Goal: Information Seeking & Learning: Learn about a topic

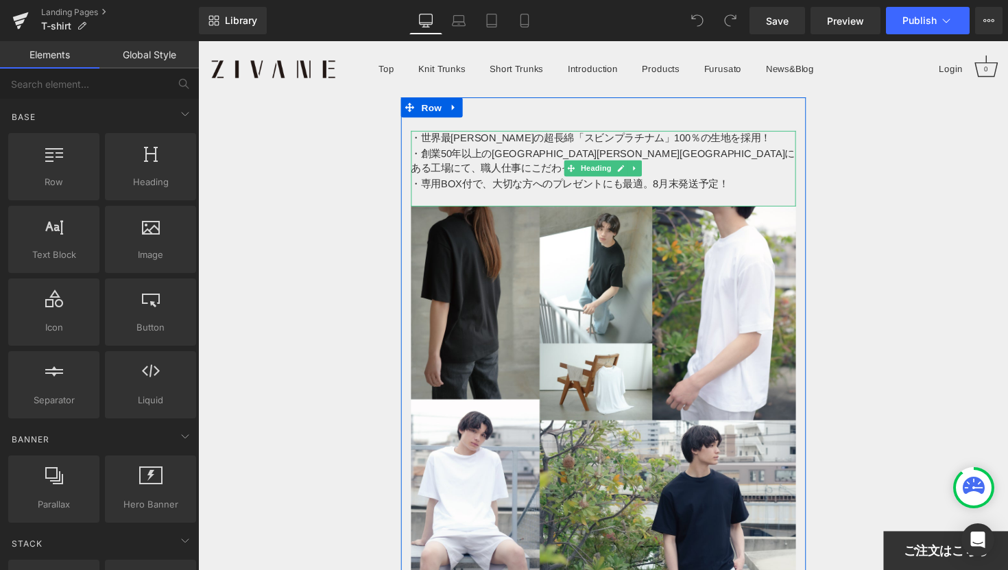
click at [683, 180] on div "・専用BOX付で、大切な方へのプレゼントにも最適。8月末発送予定！" at bounding box center [613, 188] width 394 height 16
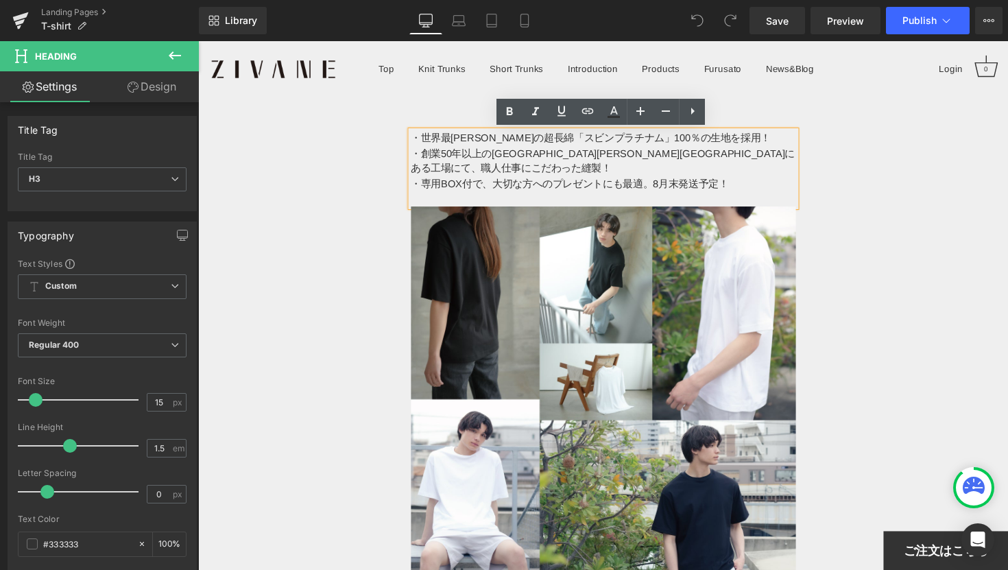
click at [662, 180] on div "・専用BOX付で、大切な方へのプレゼントにも最適。8月末発送予定！" at bounding box center [613, 188] width 394 height 16
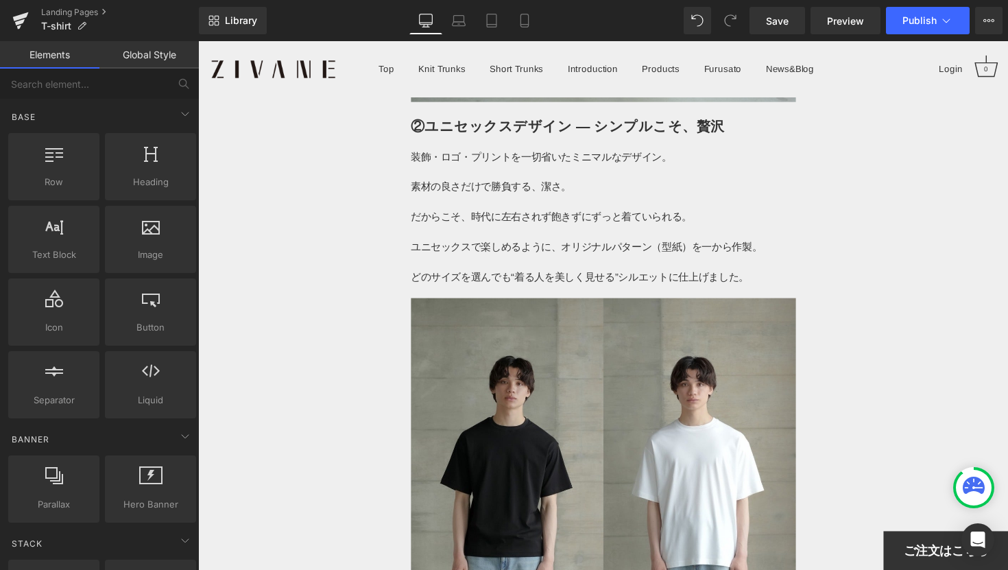
scroll to position [4507, 0]
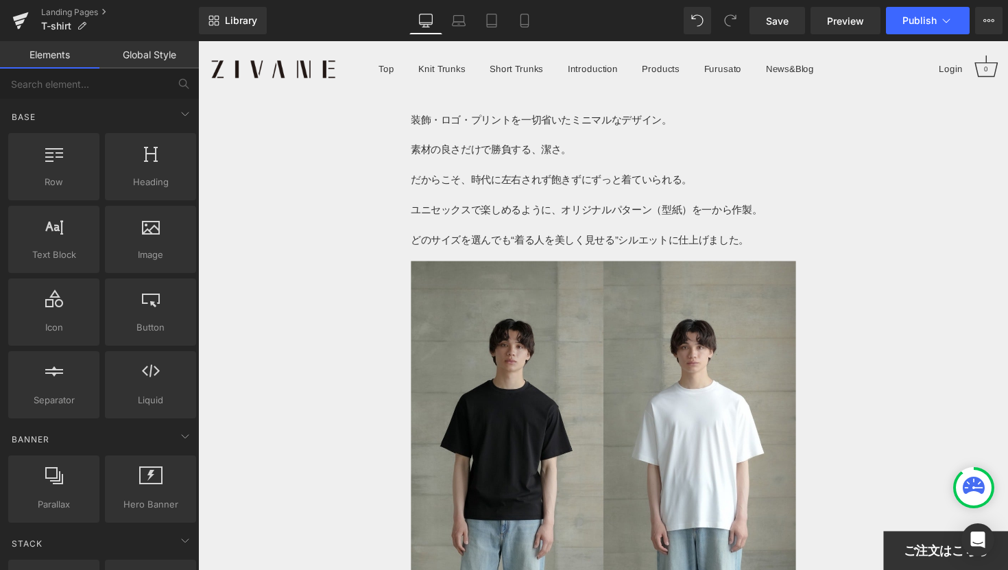
click at [945, 566] on span "ご注文はこちら" at bounding box center [964, 564] width 86 height 16
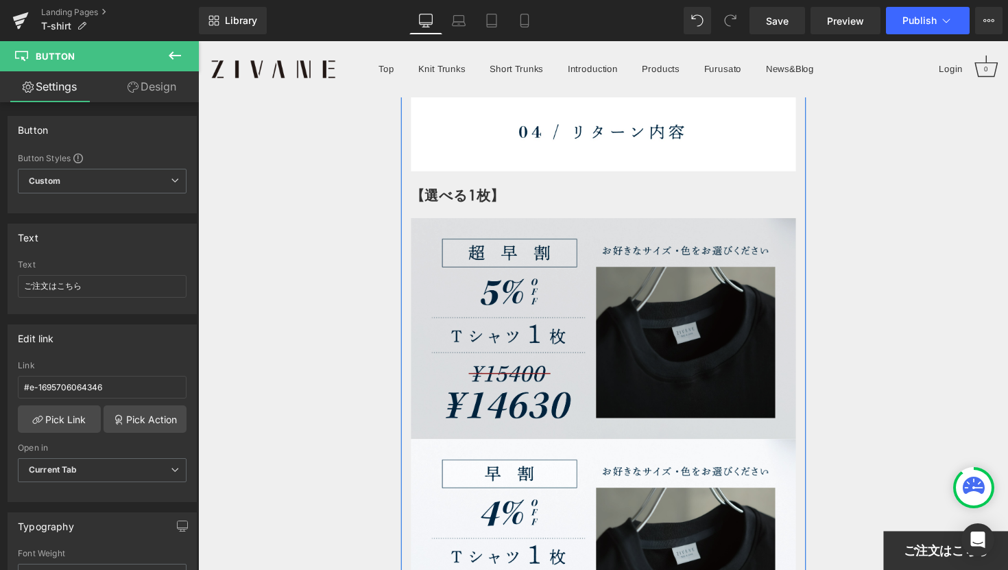
scroll to position [7795, 0]
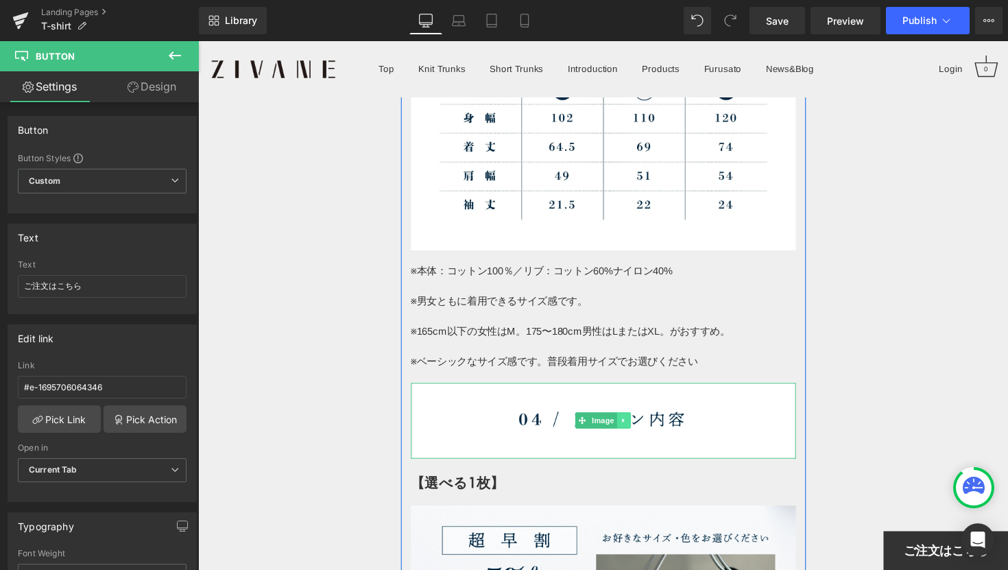
click at [634, 426] on icon at bounding box center [635, 430] width 8 height 8
click at [641, 427] on icon at bounding box center [642, 431] width 8 height 8
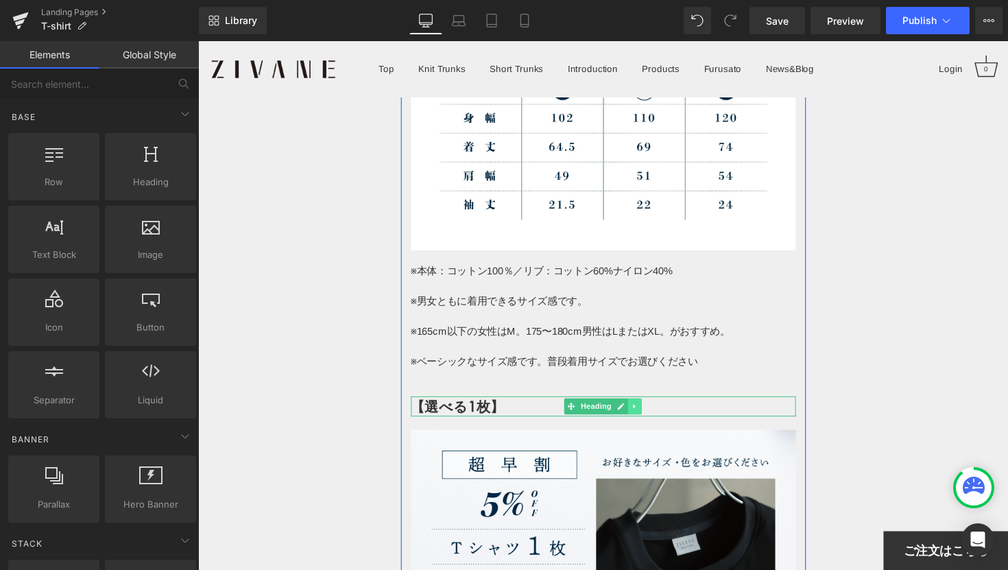
click at [644, 414] on icon at bounding box center [645, 416] width 2 height 5
click at [652, 411] on icon at bounding box center [653, 415] width 8 height 8
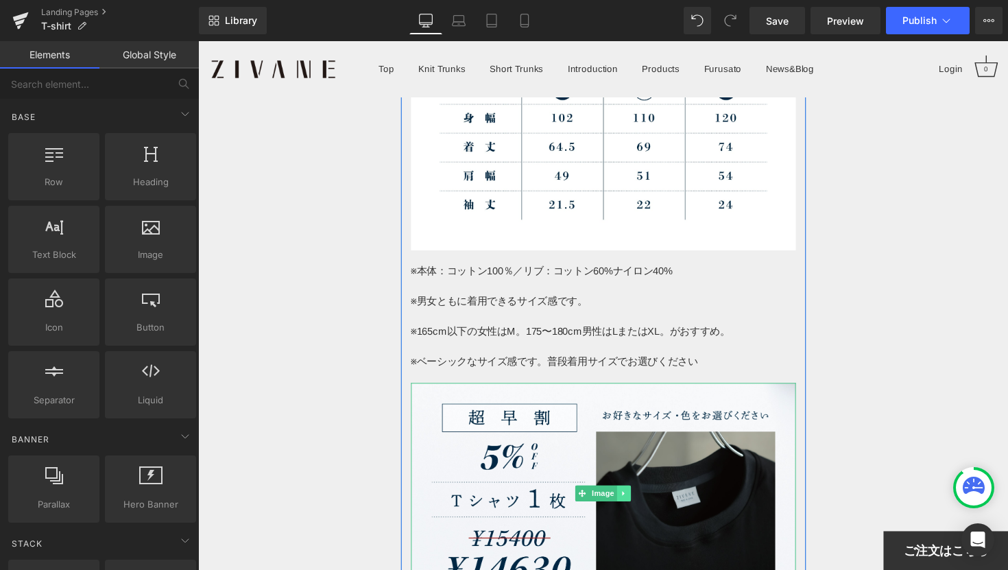
click at [638, 501] on icon at bounding box center [635, 505] width 8 height 8
click at [638, 501] on icon at bounding box center [642, 505] width 8 height 8
click at [634, 502] on icon at bounding box center [634, 504] width 2 height 5
click at [642, 501] on icon at bounding box center [642, 505] width 8 height 8
click at [636, 501] on icon at bounding box center [635, 505] width 8 height 8
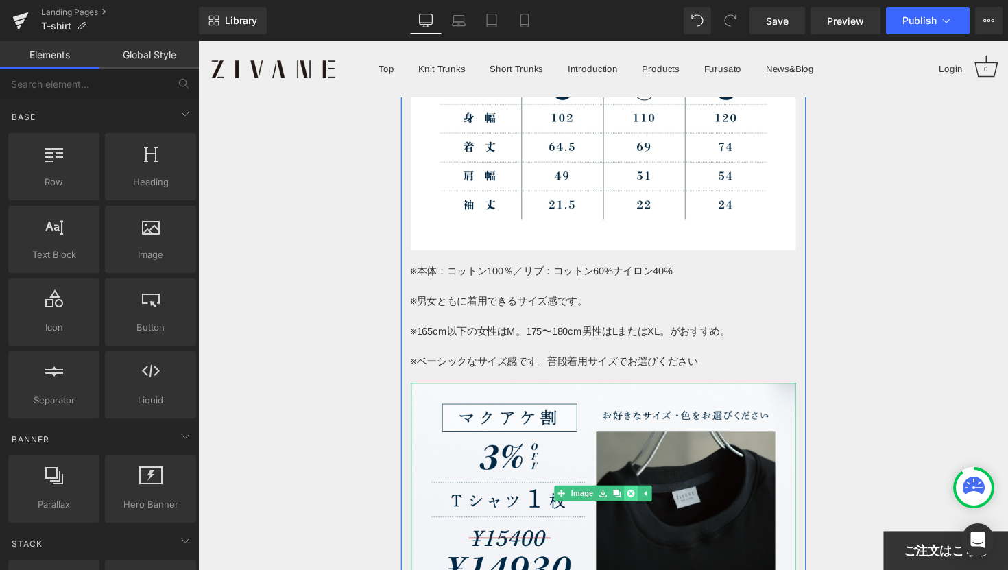
click at [639, 501] on icon at bounding box center [642, 505] width 8 height 8
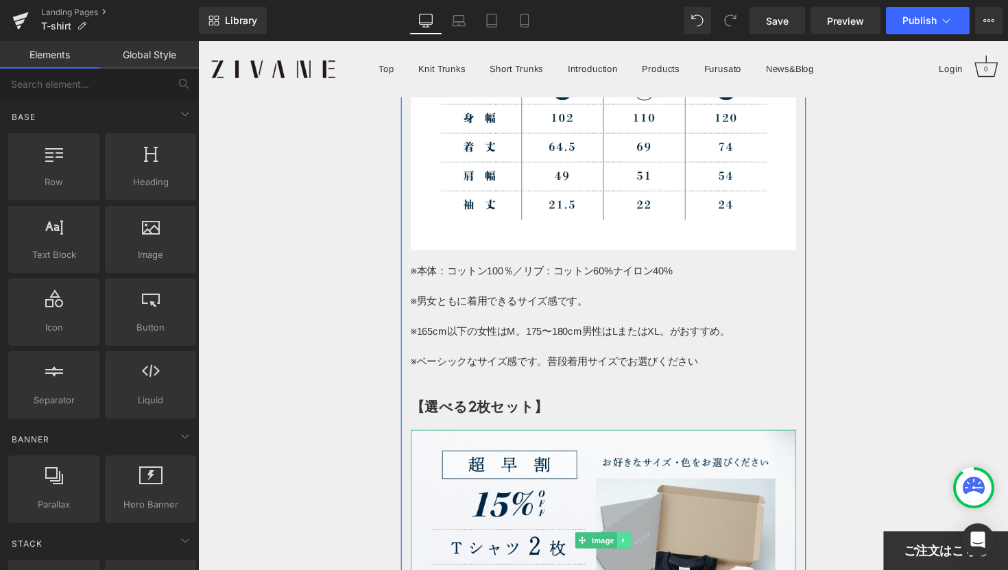
click at [632, 549] on icon at bounding box center [635, 553] width 8 height 8
click at [635, 545] on link at bounding box center [641, 553] width 14 height 16
click at [636, 549] on icon at bounding box center [635, 553] width 8 height 8
click at [638, 549] on icon at bounding box center [642, 553] width 8 height 8
click at [638, 549] on icon at bounding box center [635, 553] width 8 height 8
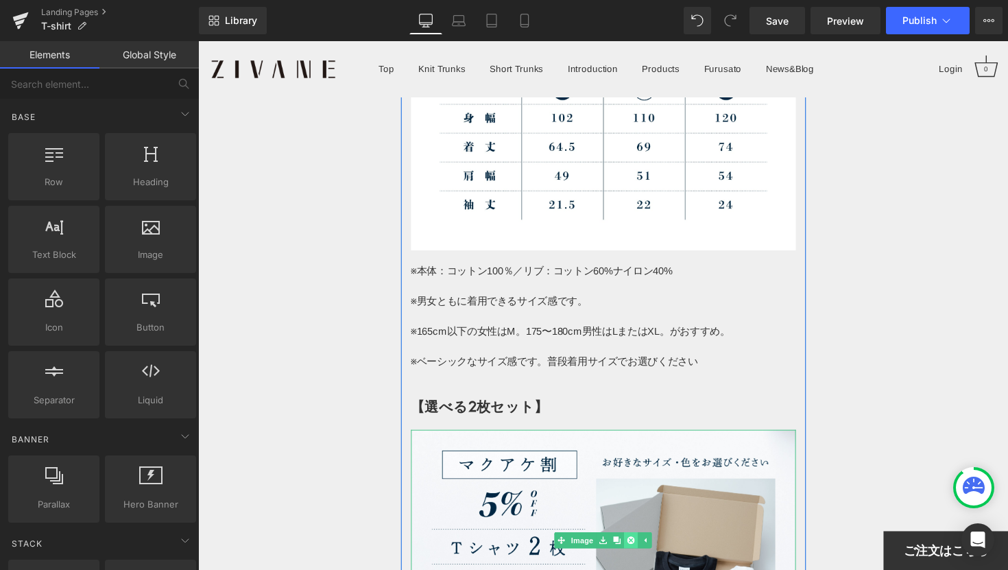
click at [641, 549] on icon at bounding box center [642, 553] width 8 height 8
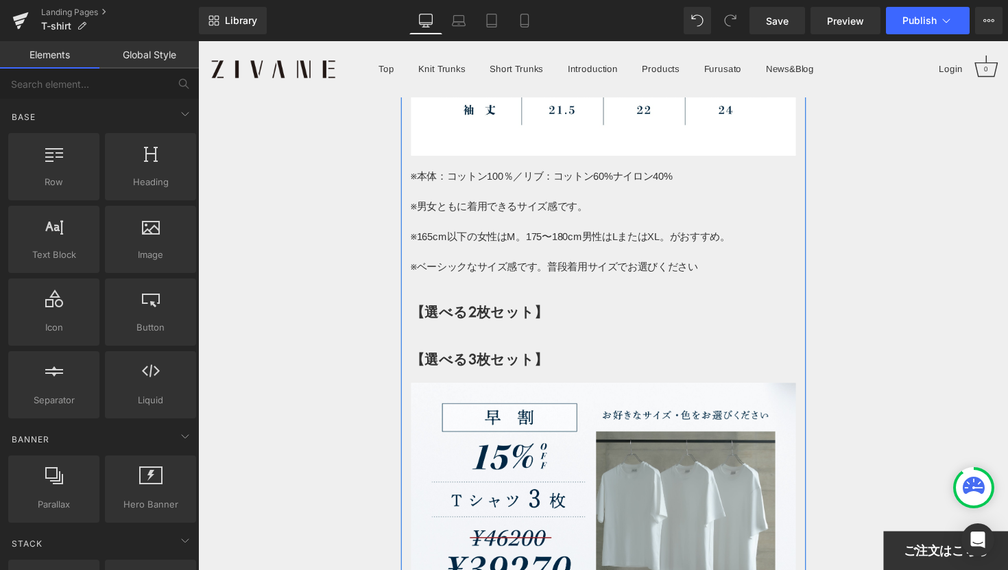
scroll to position [8084, 0]
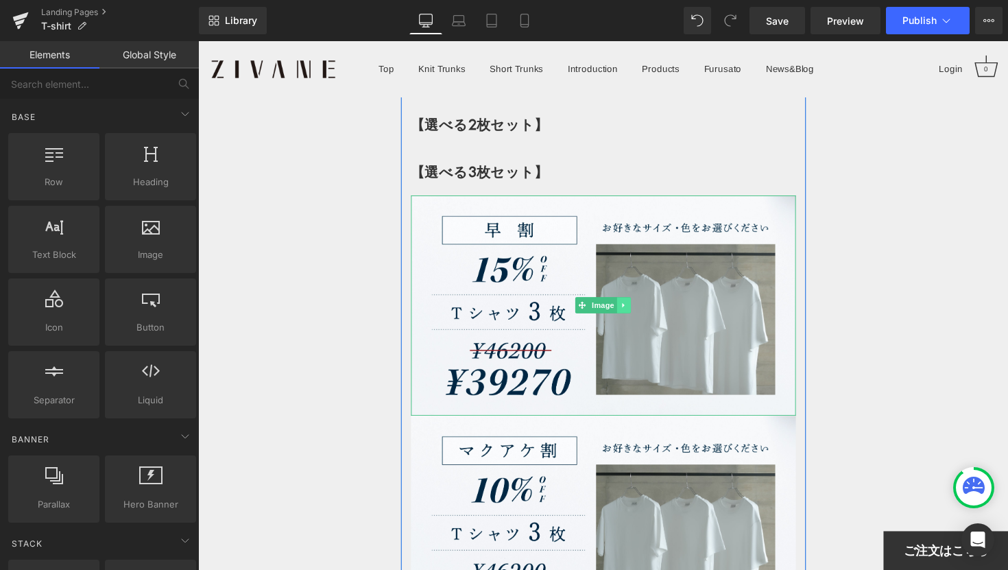
click at [634, 308] on icon at bounding box center [635, 312] width 8 height 8
click at [645, 304] on link at bounding box center [641, 312] width 14 height 16
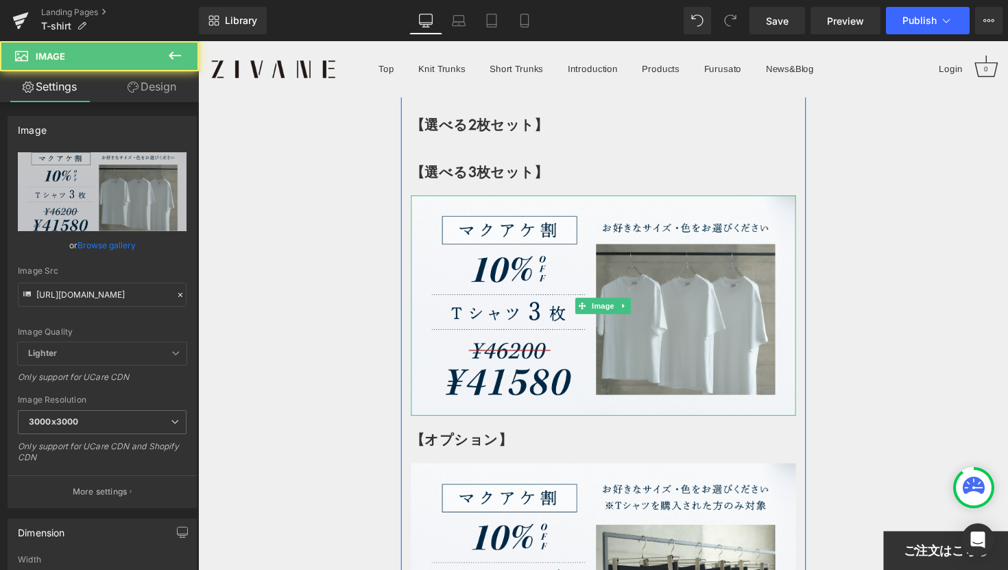
click at [645, 267] on img at bounding box center [613, 313] width 394 height 226
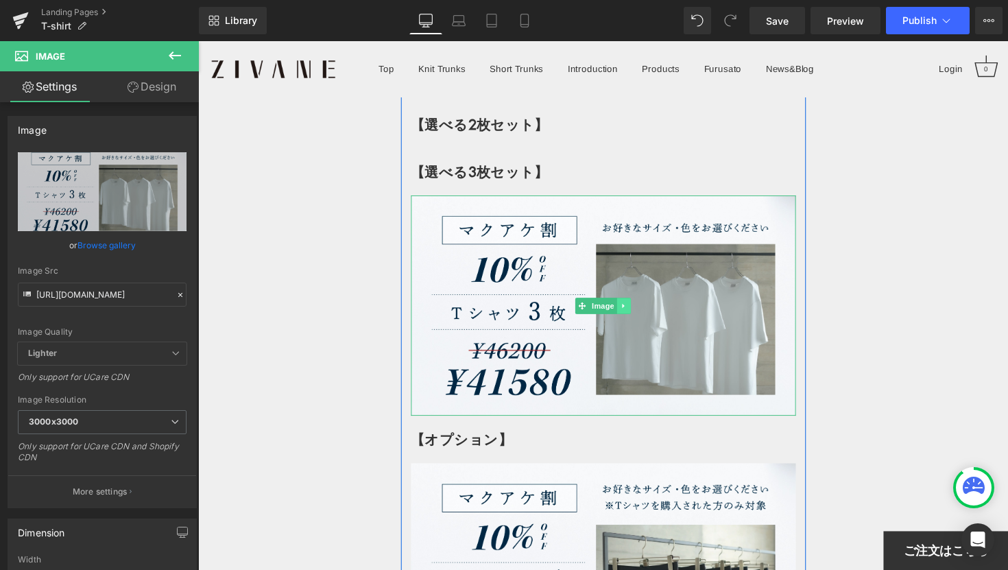
click at [630, 304] on link at bounding box center [635, 312] width 14 height 16
click at [636, 304] on link at bounding box center [641, 312] width 14 height 16
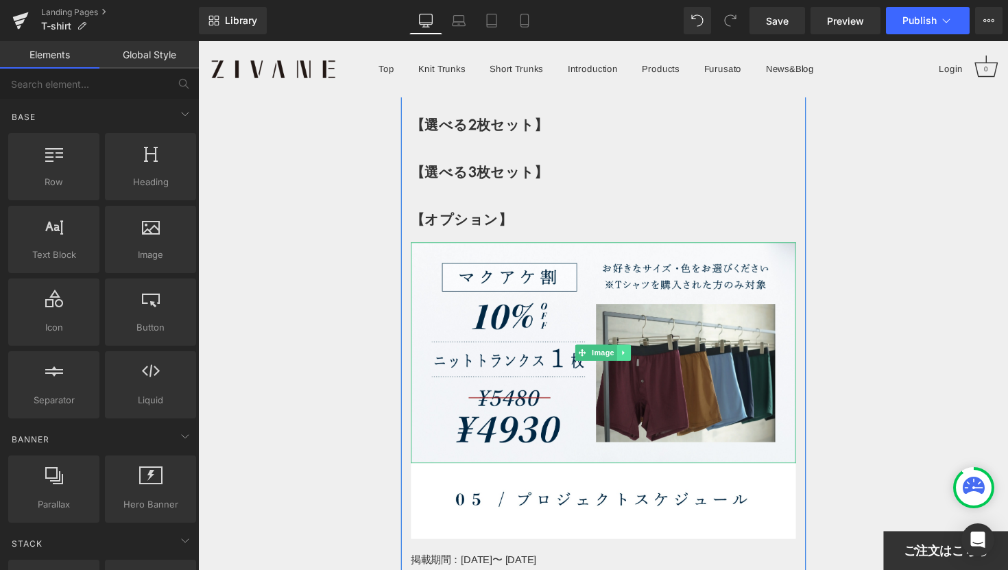
click at [638, 357] on icon at bounding box center [635, 361] width 8 height 8
click at [637, 353] on link at bounding box center [641, 361] width 14 height 16
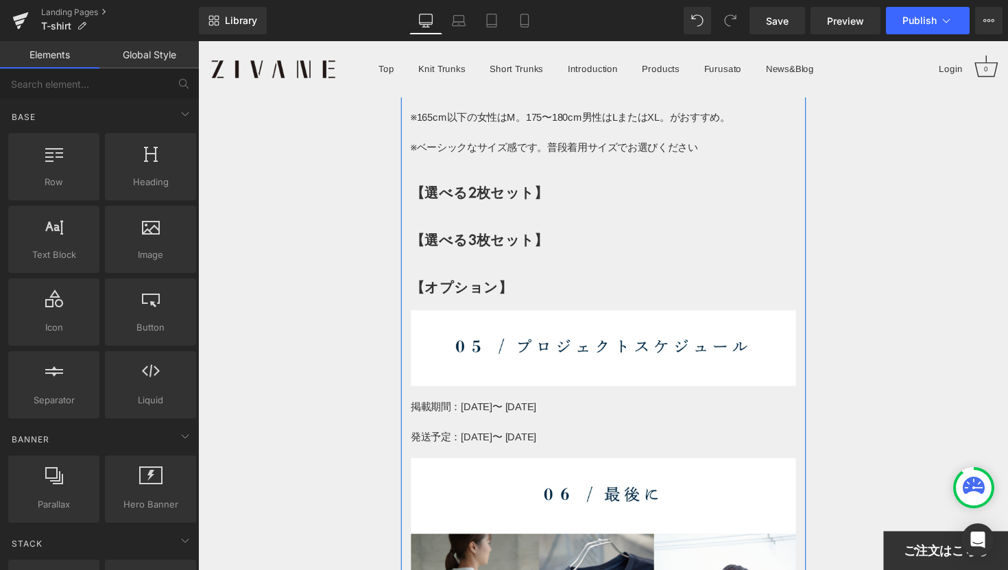
scroll to position [7949, 0]
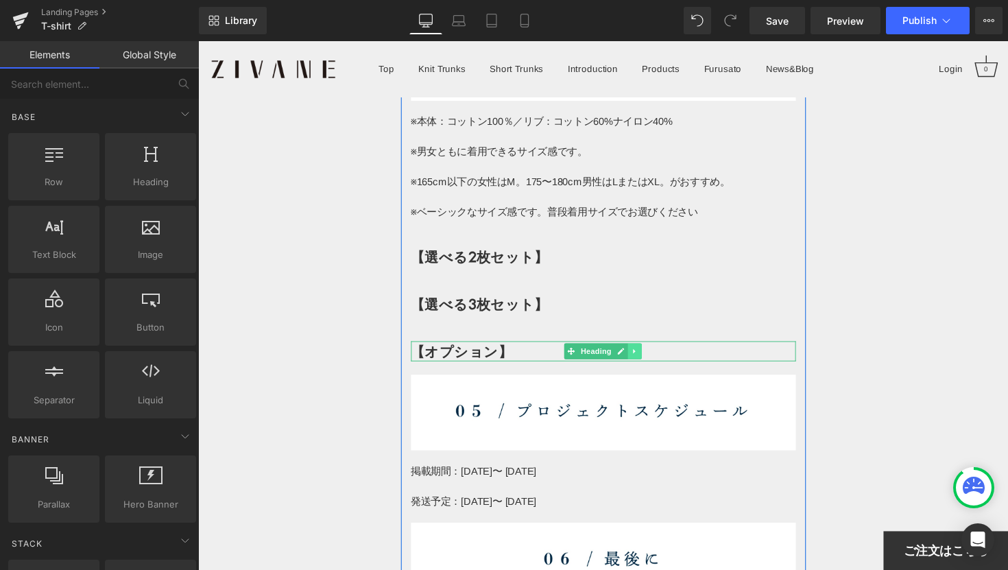
click at [649, 355] on icon at bounding box center [646, 359] width 8 height 8
click at [654, 355] on icon at bounding box center [653, 359] width 8 height 8
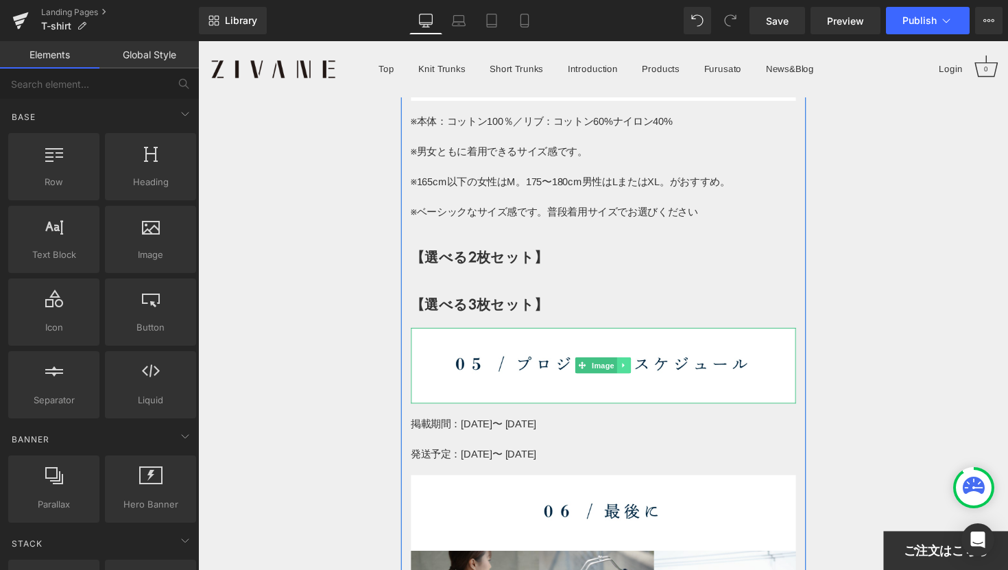
click at [636, 369] on icon at bounding box center [635, 373] width 8 height 8
click at [644, 370] on icon at bounding box center [642, 374] width 8 height 8
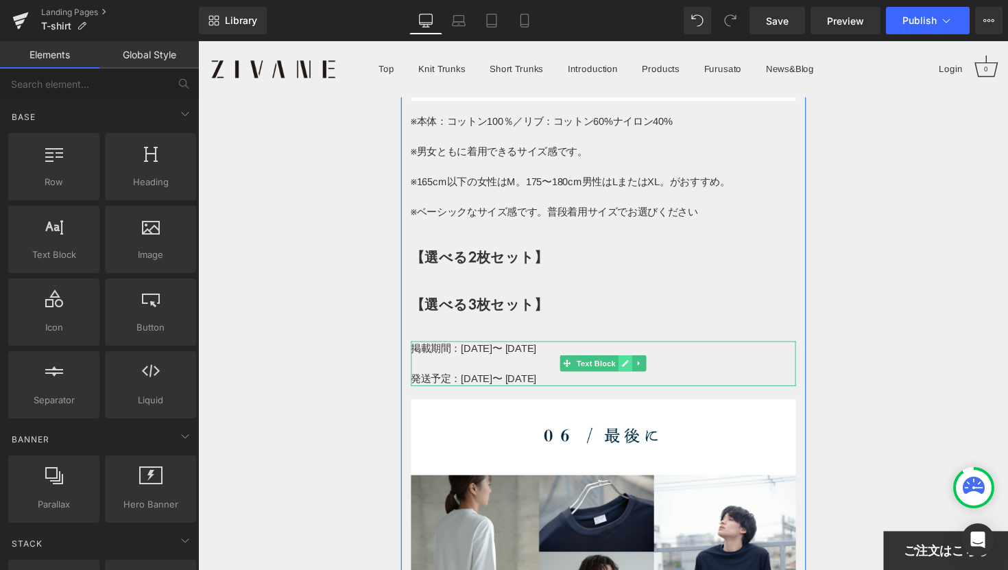
click at [640, 363] on link at bounding box center [636, 371] width 14 height 16
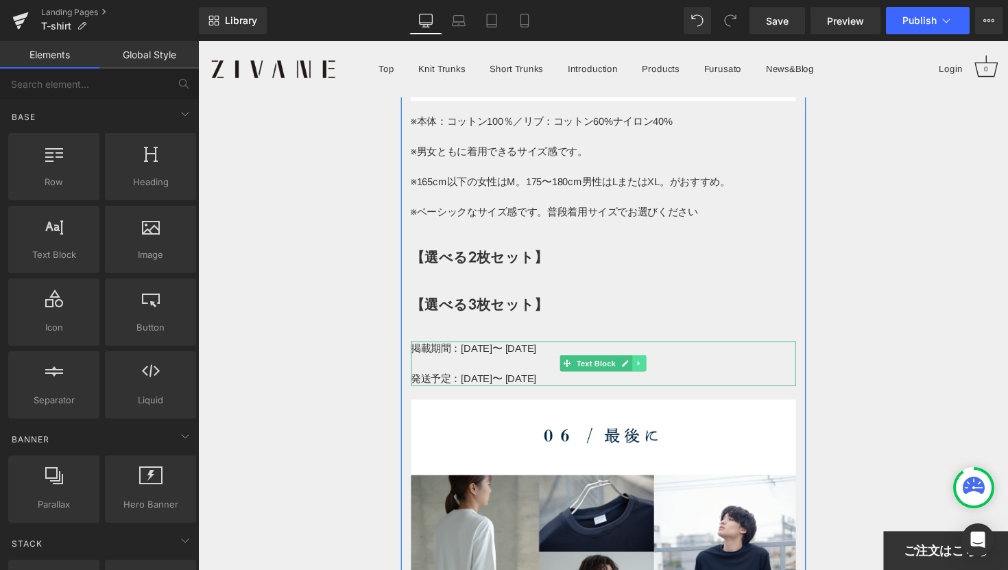
click at [655, 363] on link at bounding box center [650, 371] width 14 height 16
click at [658, 368] on icon at bounding box center [658, 372] width 8 height 8
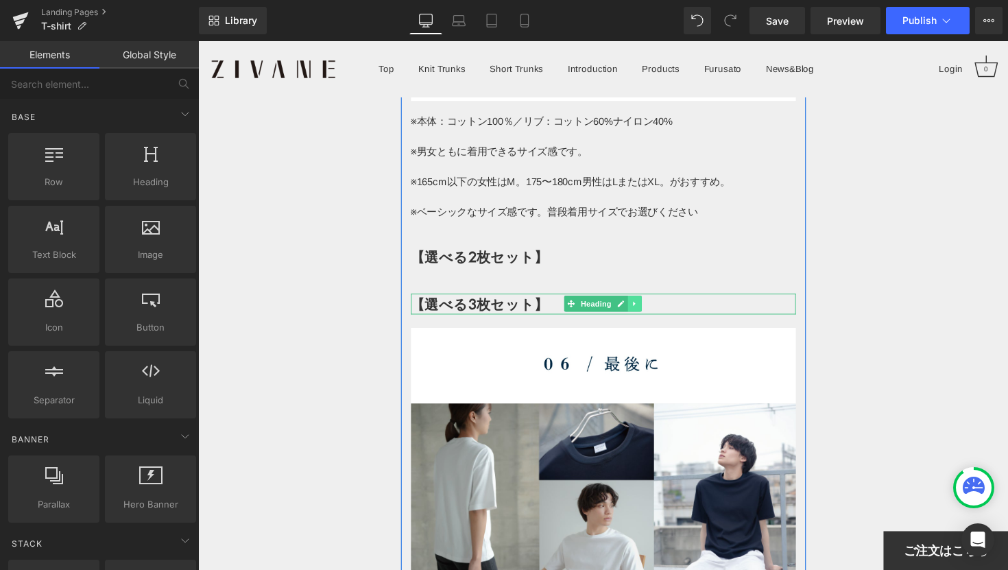
click at [649, 306] on icon at bounding box center [646, 310] width 8 height 8
click at [651, 307] on icon at bounding box center [653, 311] width 8 height 8
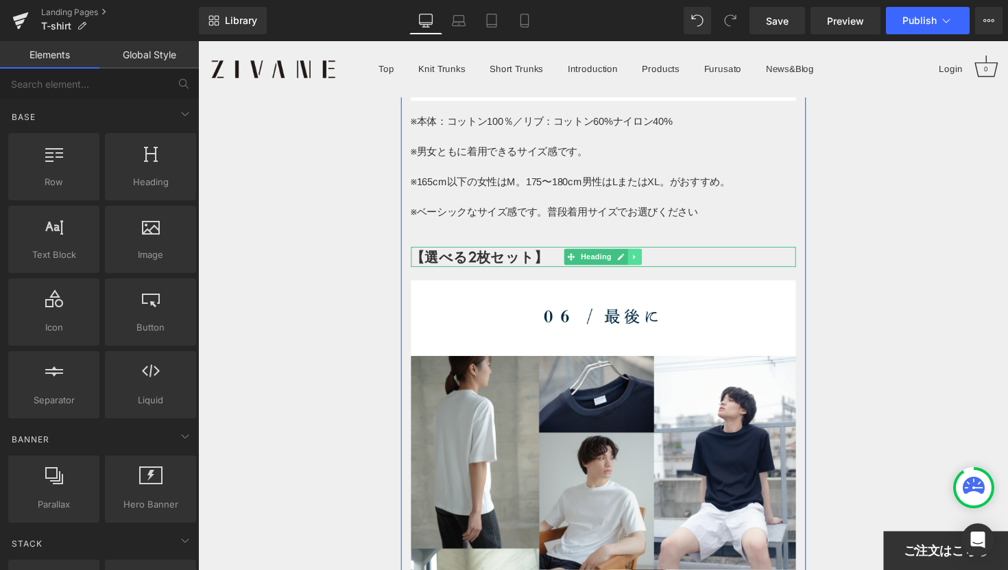
click at [643, 258] on icon at bounding box center [646, 262] width 8 height 8
click at [653, 258] on icon at bounding box center [653, 262] width 8 height 8
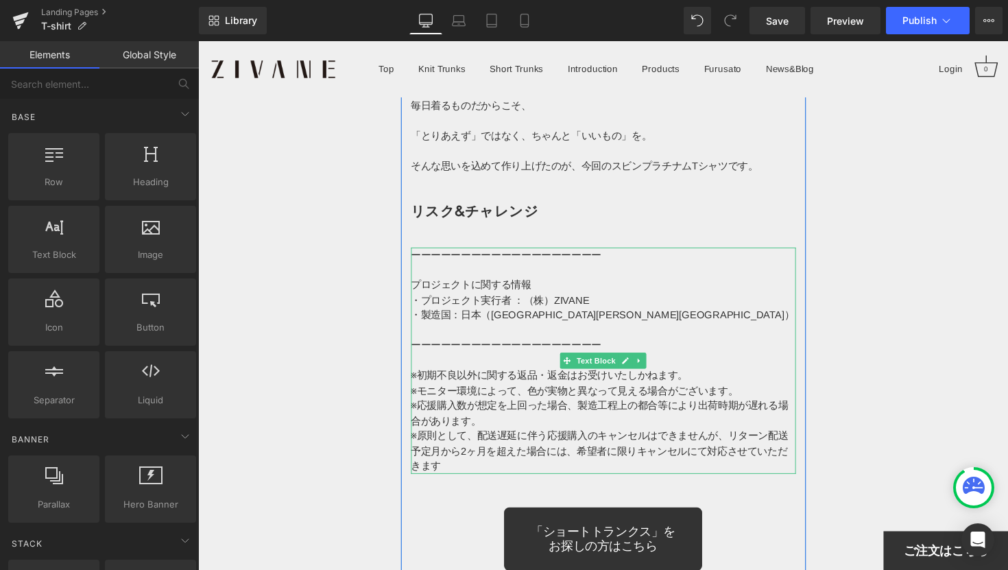
scroll to position [8691, 0]
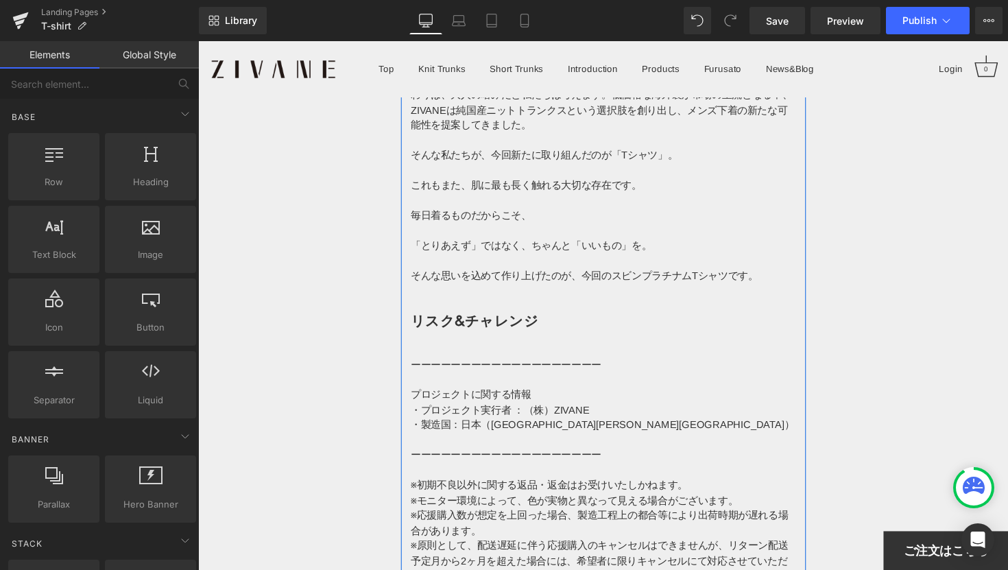
click at [523, 317] on strong "リスク&チャレンジ" at bounding box center [481, 327] width 131 height 20
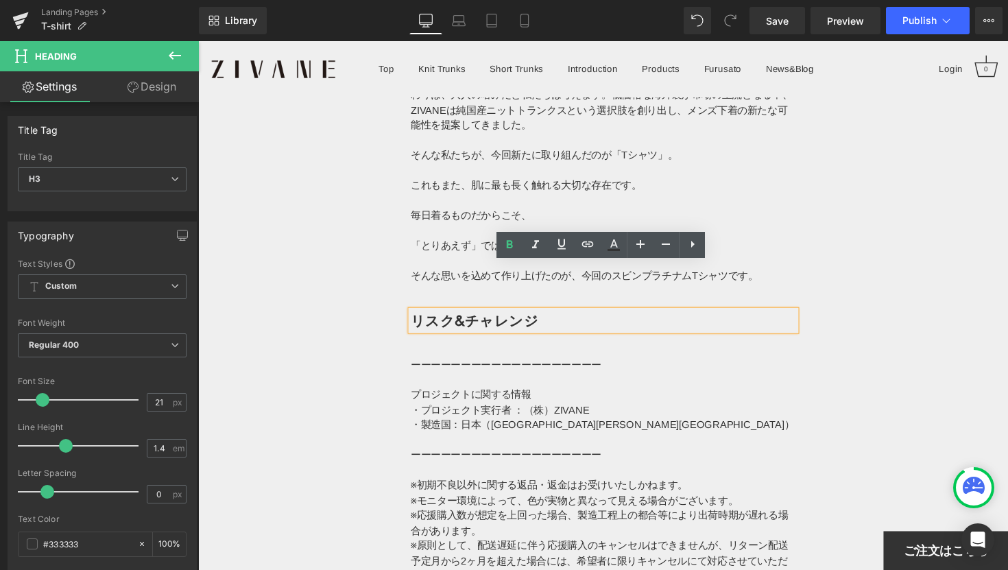
click at [657, 317] on h3 "リスク&チャレンジ" at bounding box center [613, 327] width 394 height 21
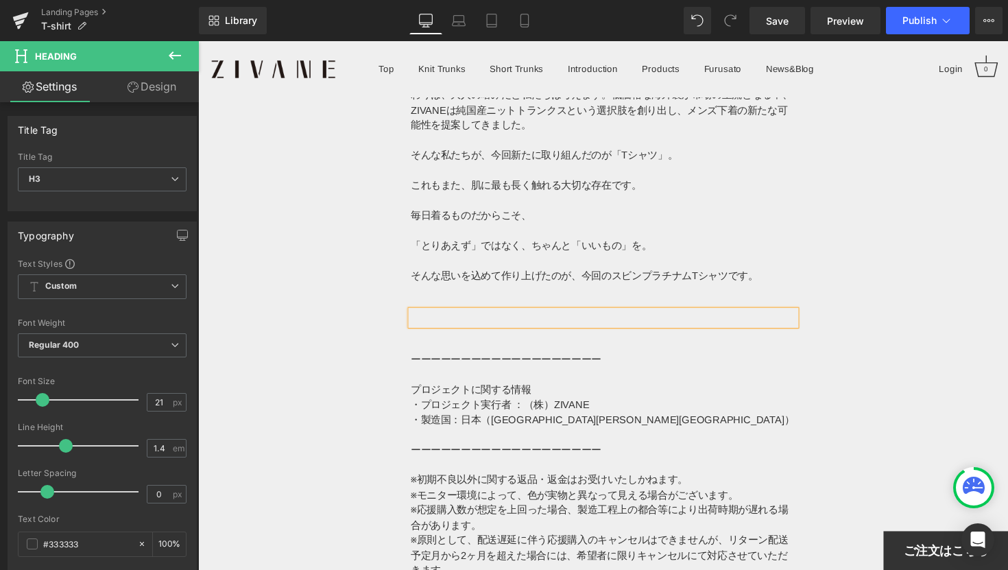
click at [592, 375] on p at bounding box center [613, 383] width 394 height 16
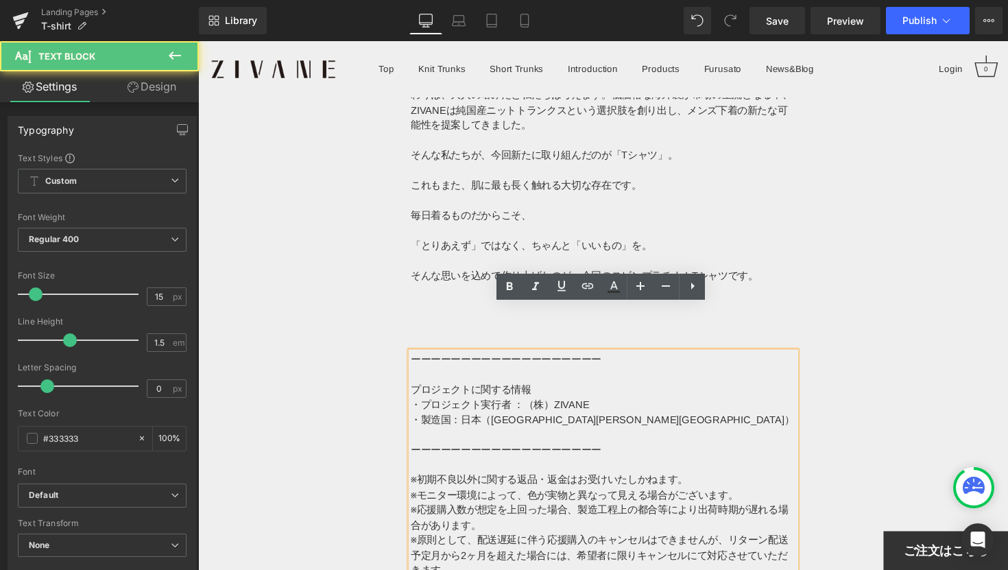
click at [645, 452] on p "ーーーーーーーーーーーーーーーーーーー" at bounding box center [613, 460] width 394 height 16
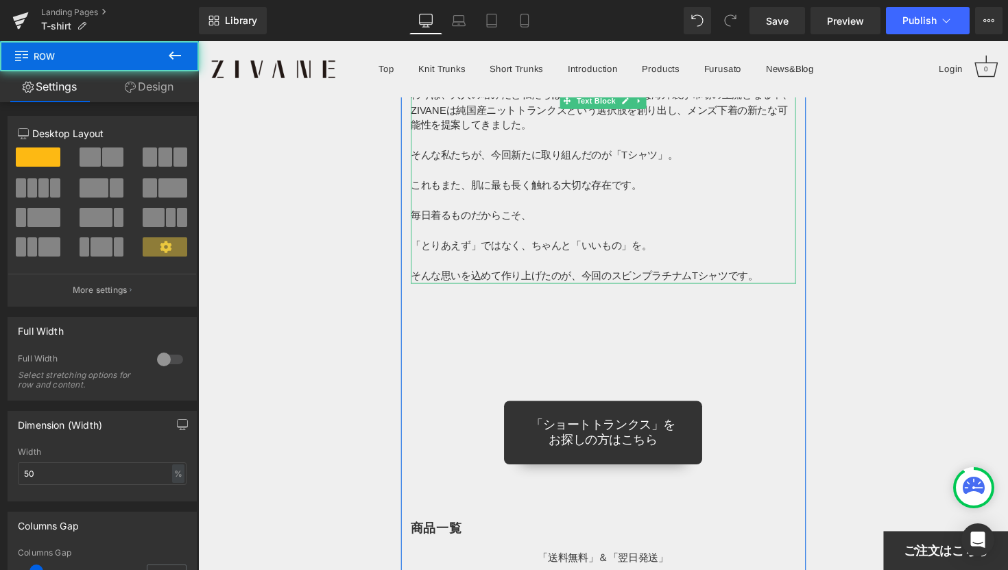
click at [562, 317] on div at bounding box center [613, 325] width 394 height 16
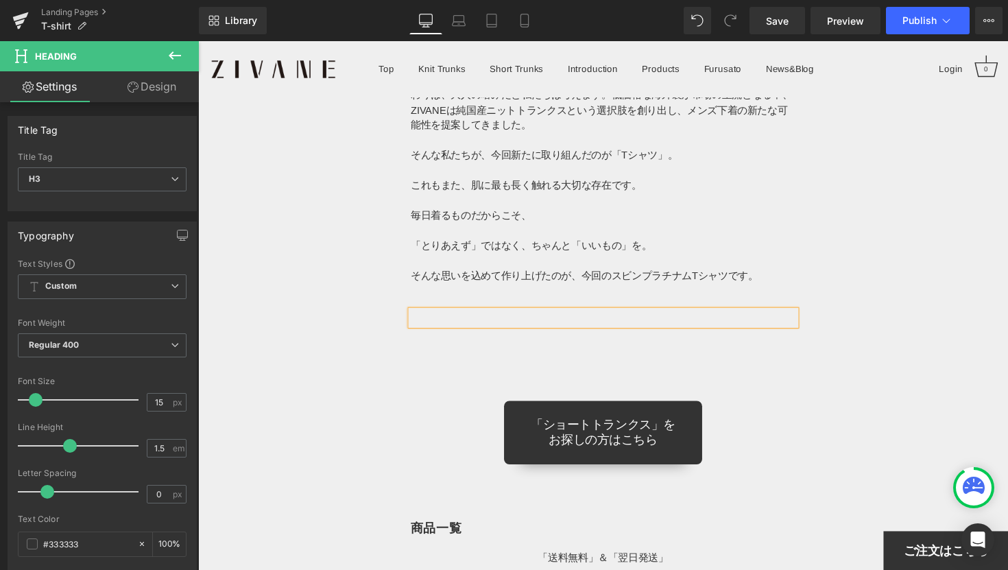
click at [514, 274] on p "そんな思いを込めて作り上げたのが、今回のスビンプラチナムTシャツです。" at bounding box center [613, 282] width 394 height 16
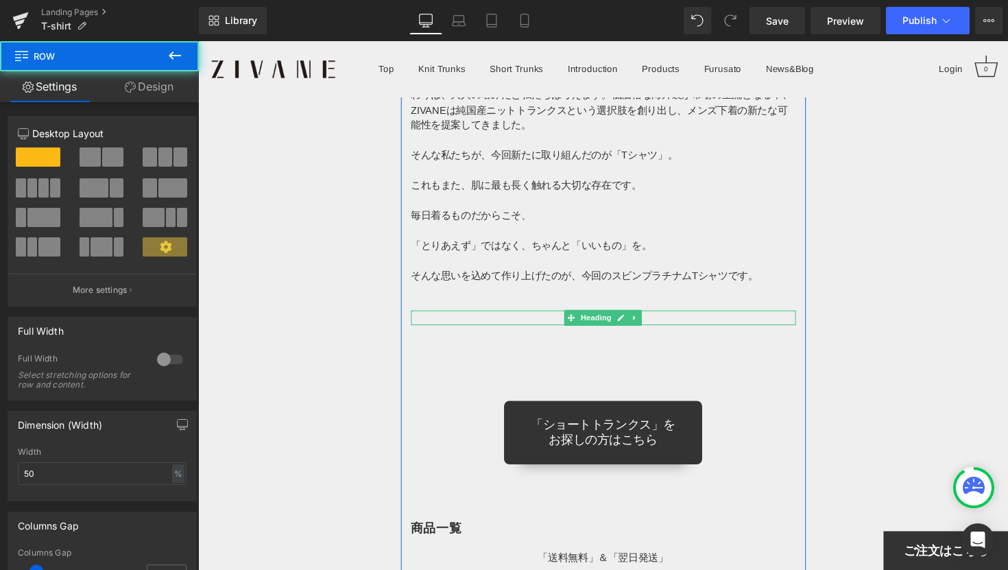
click at [542, 317] on div at bounding box center [613, 325] width 394 height 16
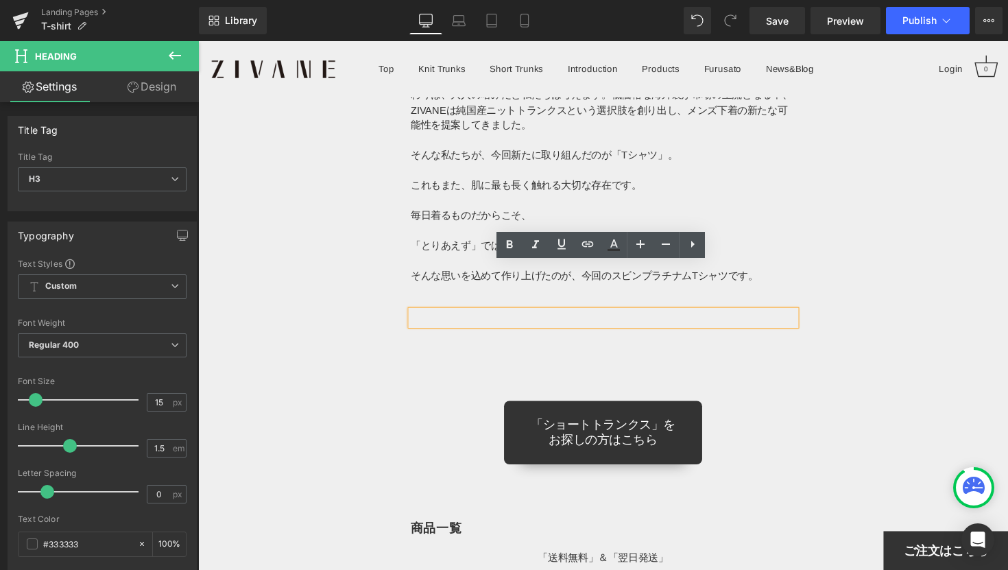
click at [647, 243] on p "「とりあえず」ではなく、ちゃんと「いいもの」を。" at bounding box center [613, 251] width 394 height 16
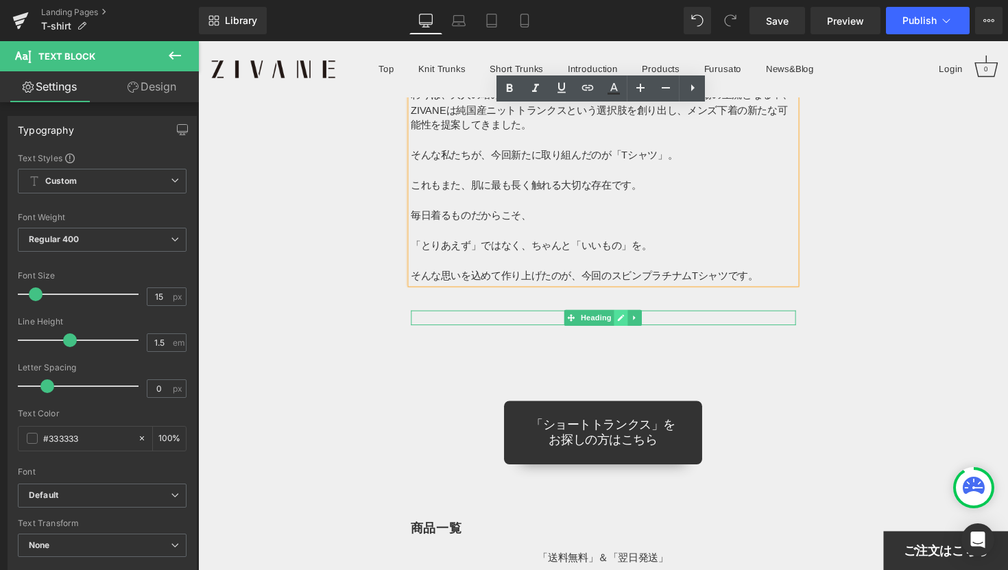
click at [630, 316] on link at bounding box center [632, 324] width 14 height 16
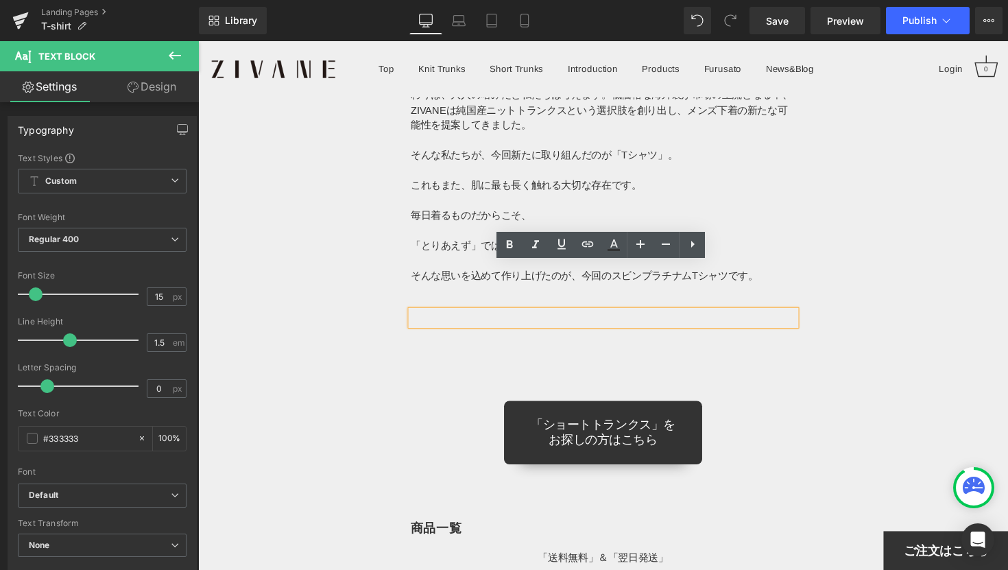
click at [689, 243] on p "「とりあえず」ではなく、ちゃんと「いいもの」を。" at bounding box center [613, 251] width 394 height 16
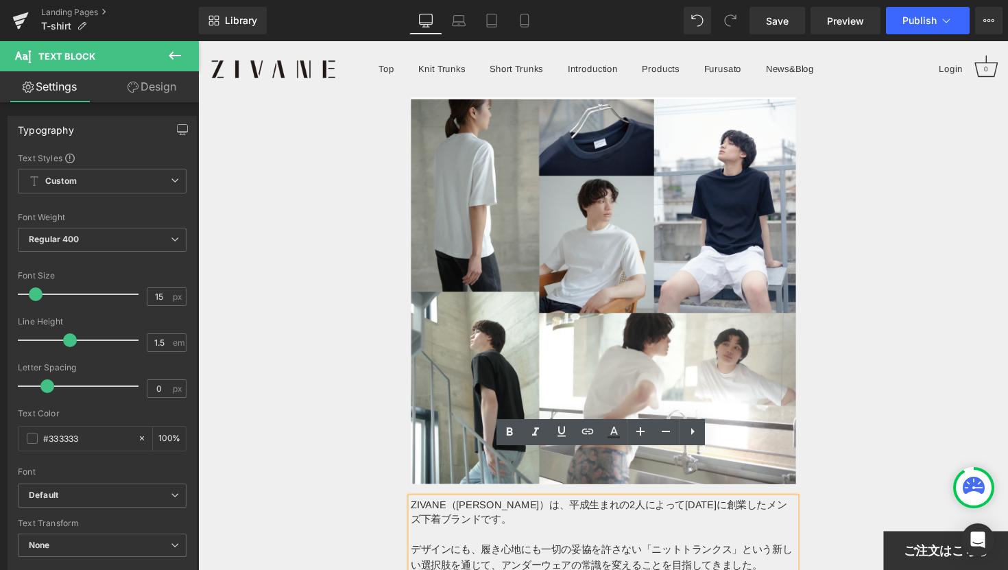
scroll to position [8468, 0]
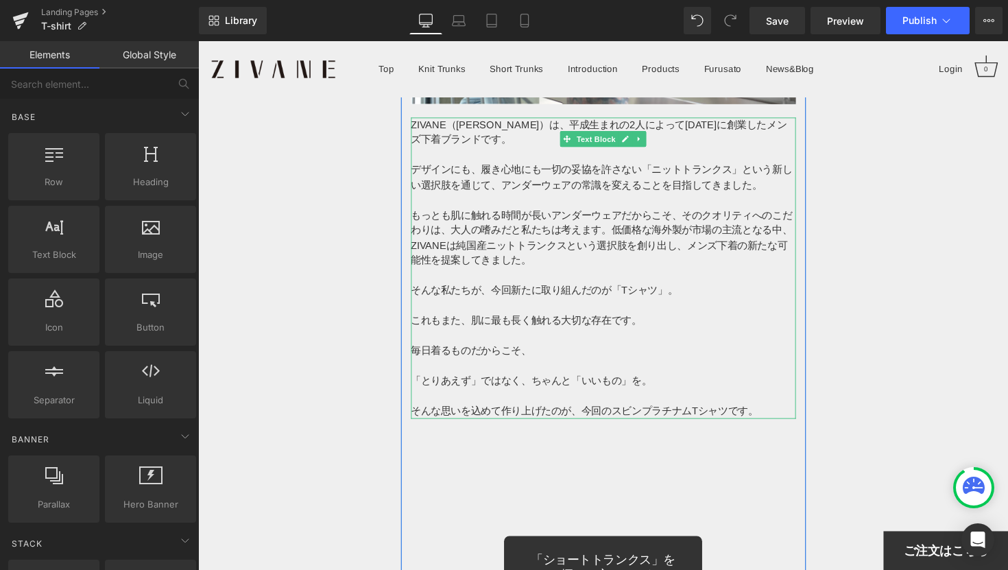
scroll to position [8611, 0]
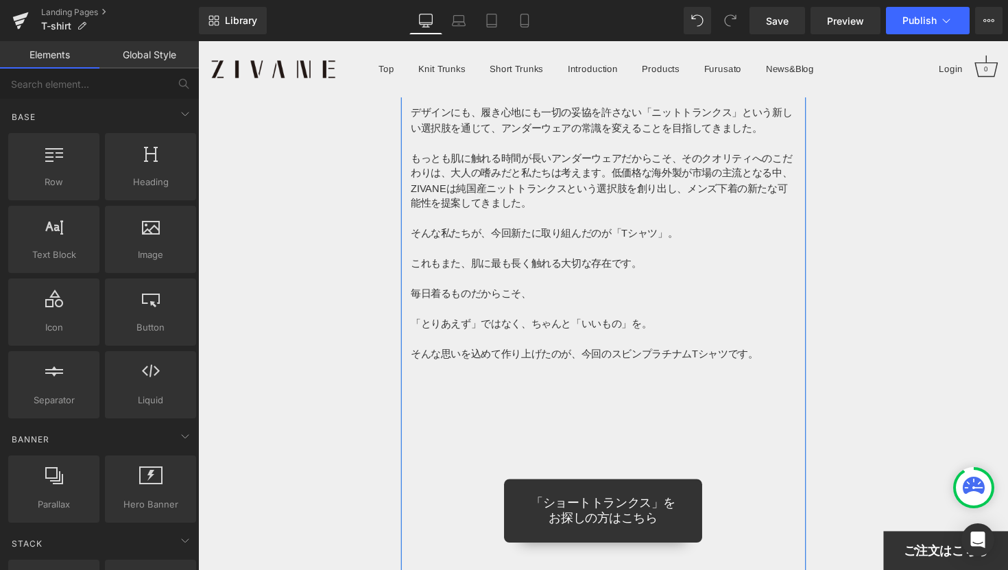
click at [612, 277] on p at bounding box center [613, 285] width 394 height 16
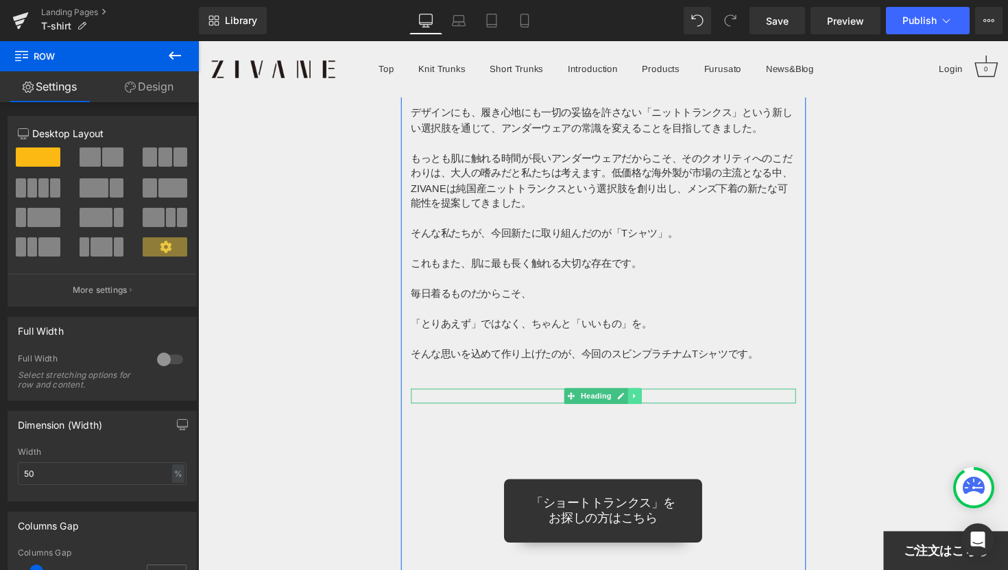
click at [646, 401] on icon at bounding box center [646, 405] width 8 height 8
click at [651, 401] on icon at bounding box center [653, 405] width 8 height 8
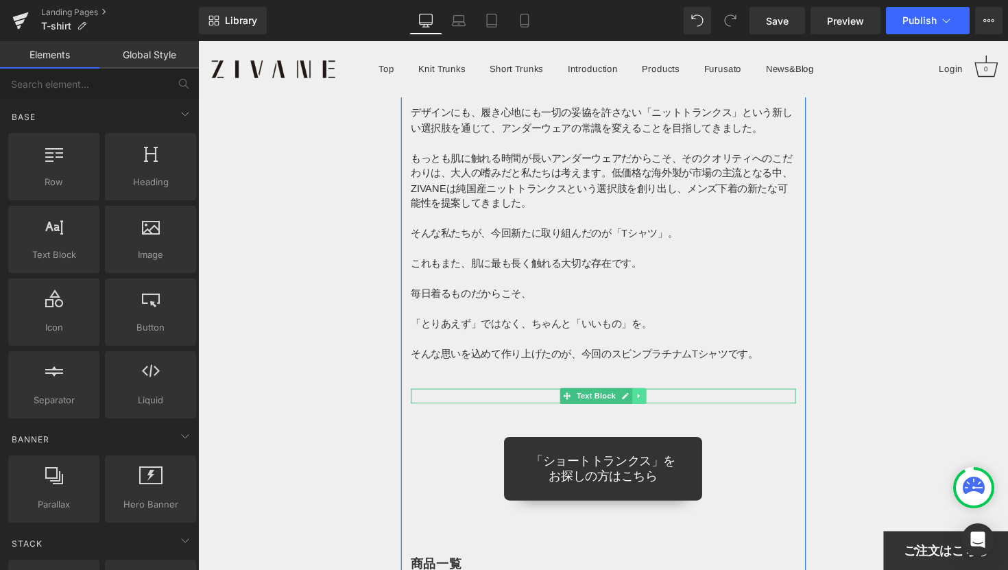
click at [652, 401] on icon at bounding box center [650, 405] width 8 height 8
click at [654, 401] on icon at bounding box center [658, 405] width 8 height 8
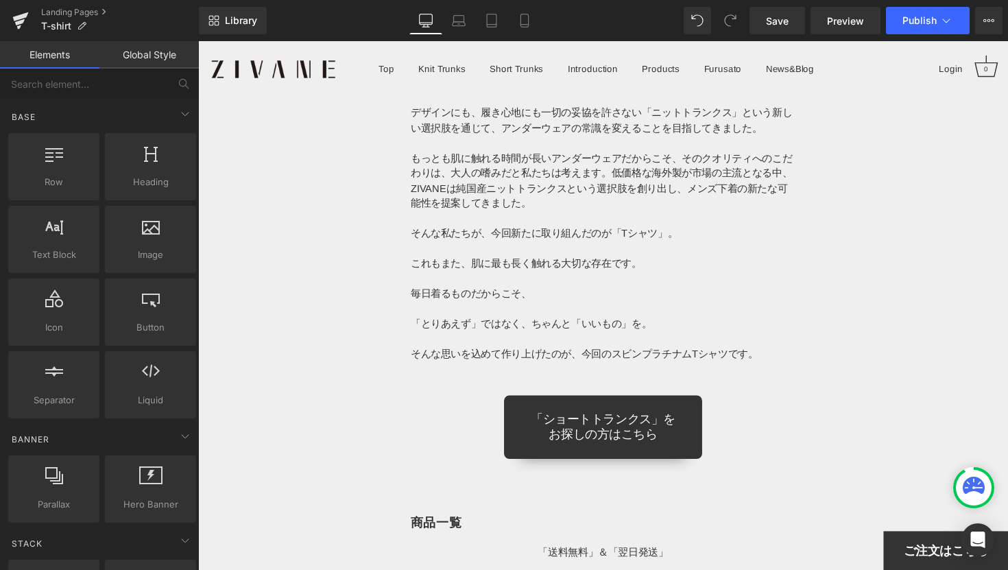
click at [954, 569] on span "ご注文はこちら" at bounding box center [964, 564] width 86 height 16
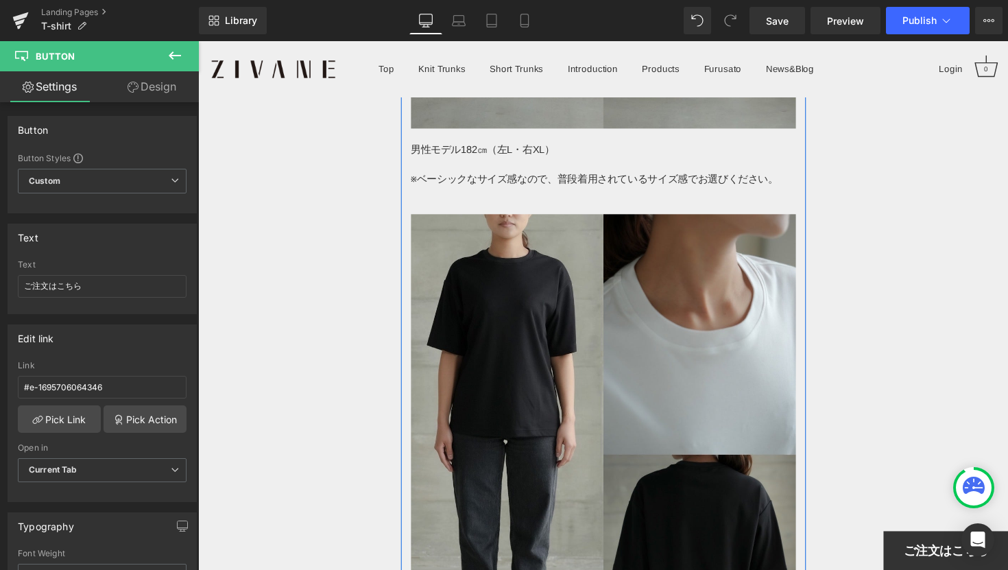
scroll to position [6119, 0]
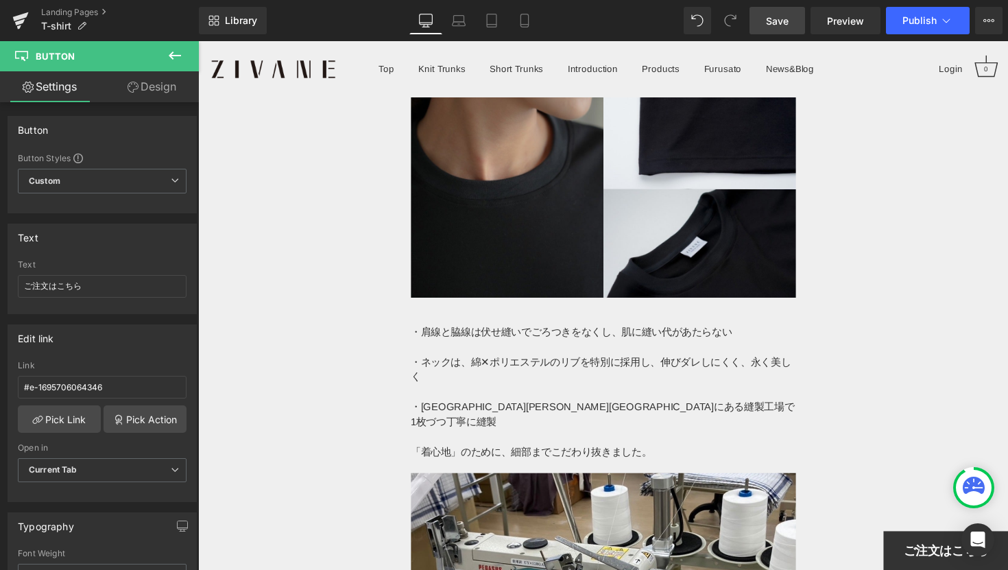
click at [781, 12] on link "Save" at bounding box center [778, 20] width 56 height 27
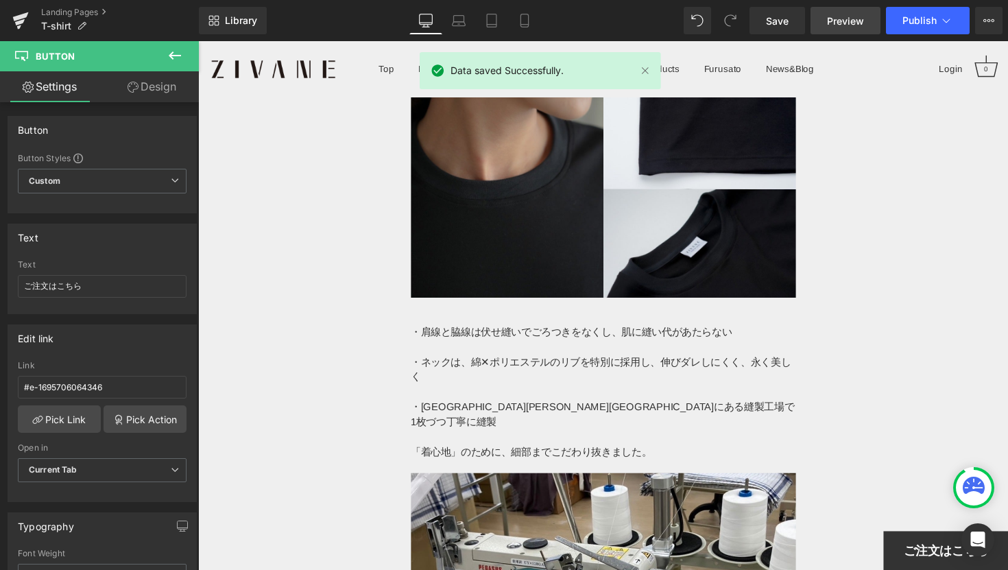
click at [844, 11] on link "Preview" at bounding box center [846, 20] width 70 height 27
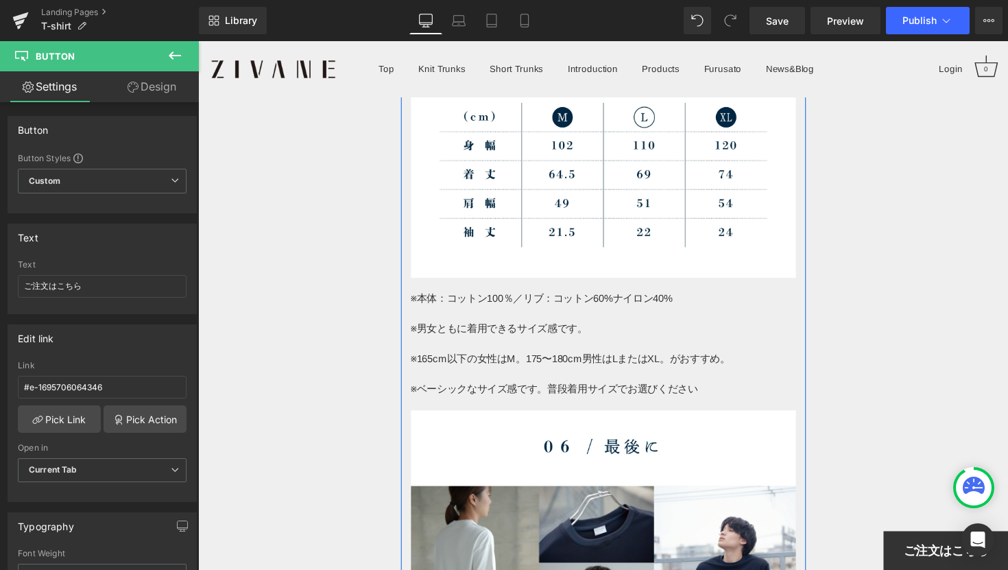
scroll to position [7776, 0]
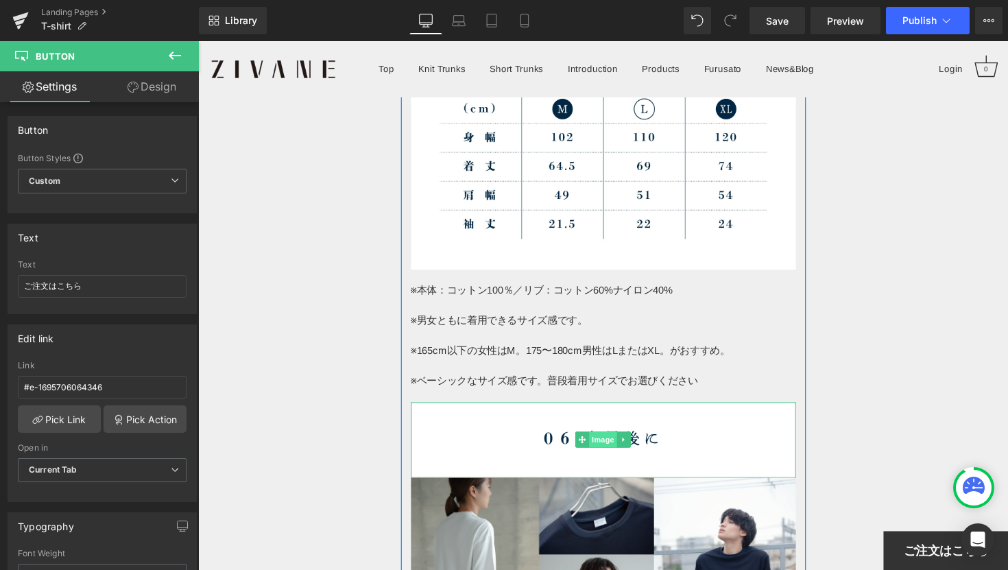
click at [617, 441] on span "Image" at bounding box center [613, 449] width 29 height 16
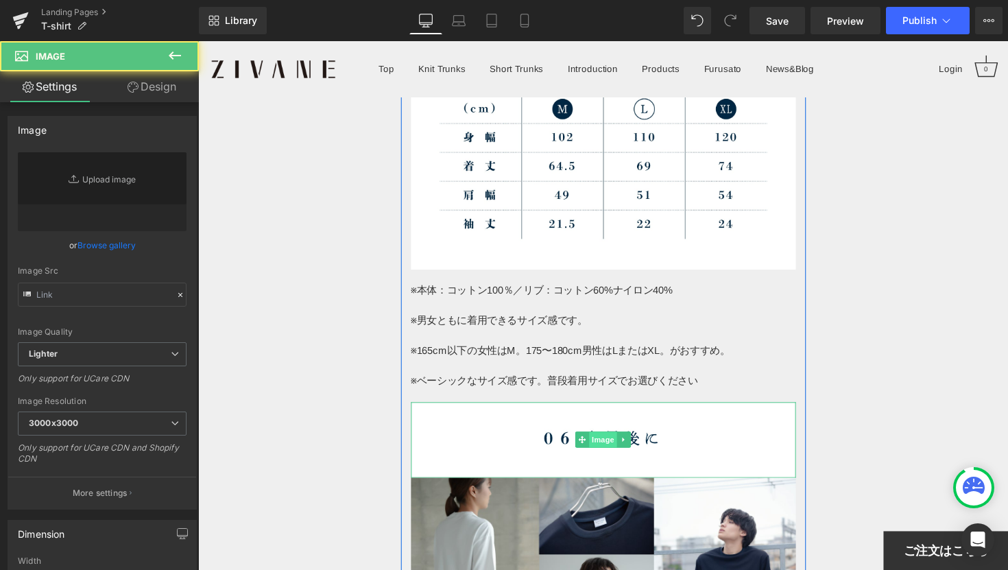
type input "[URL][DOMAIN_NAME]"
